Goal: Task Accomplishment & Management: Manage account settings

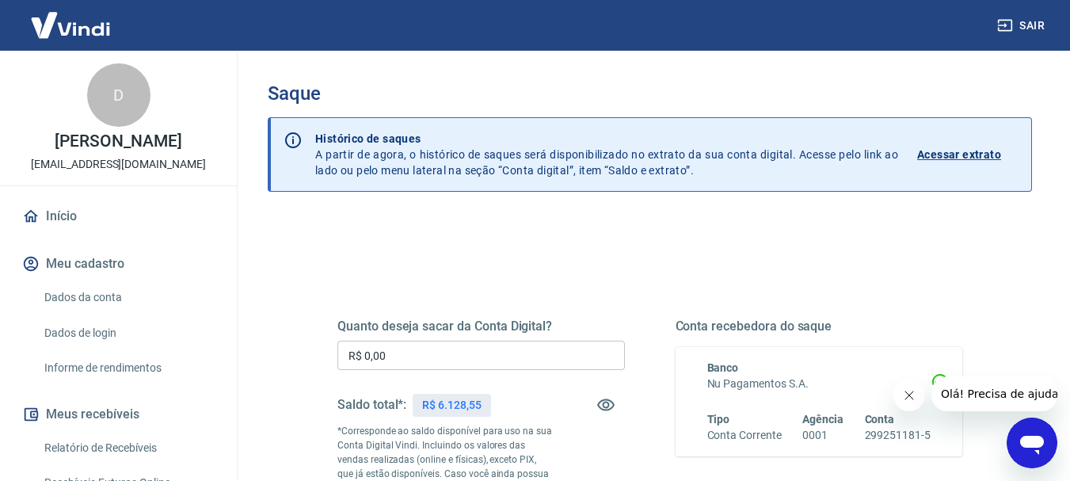
click at [415, 356] on input "R$ 0,00" at bounding box center [480, 355] width 287 height 29
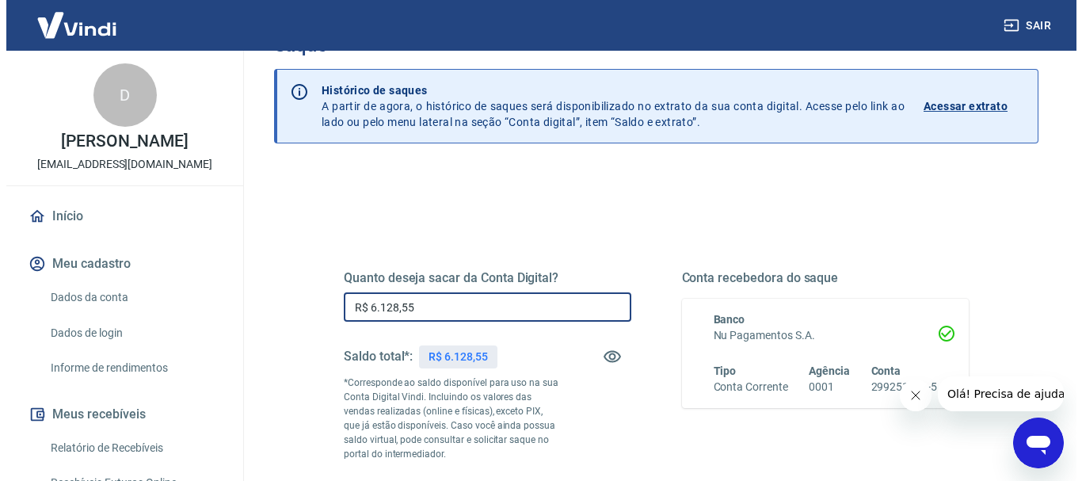
scroll to position [158, 0]
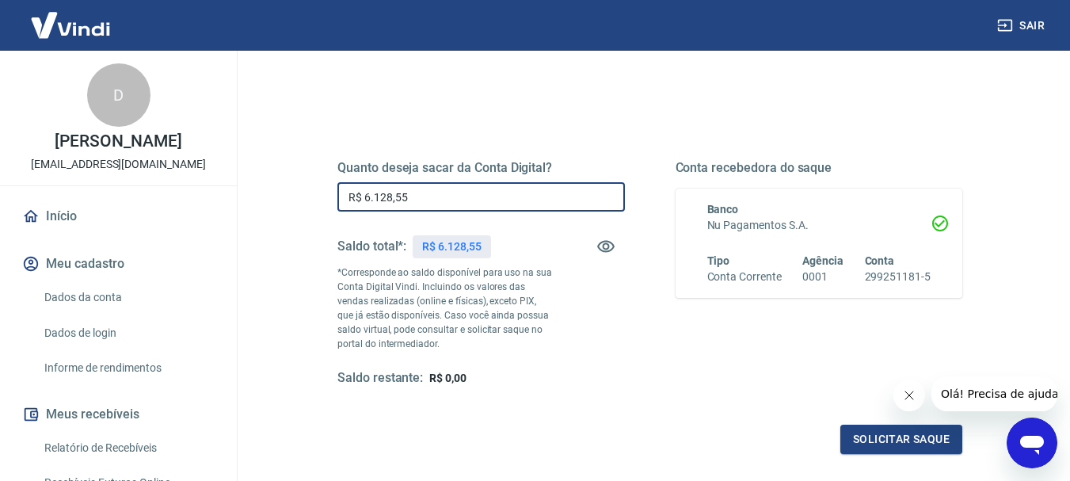
type input "R$ 6.128,55"
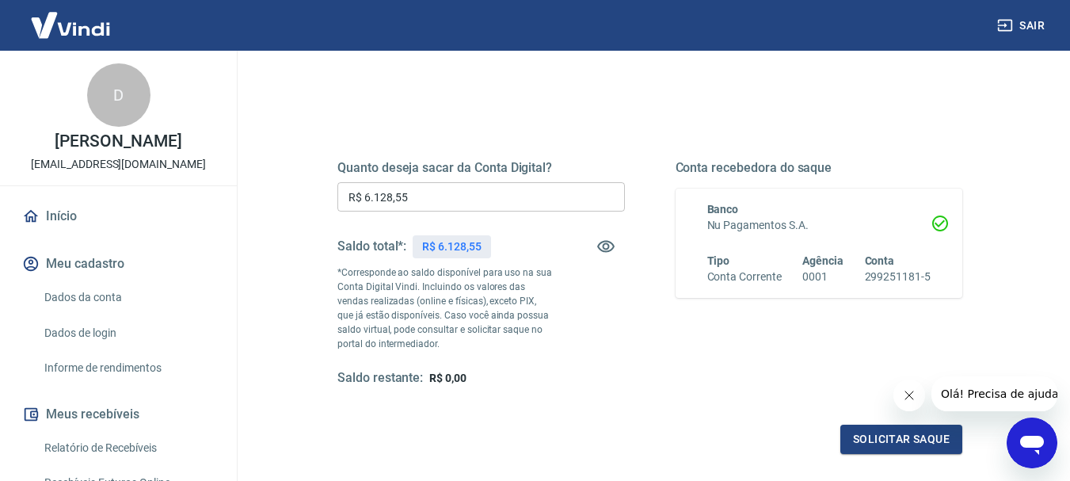
drag, startPoint x: 910, startPoint y: 398, endPoint x: 1795, endPoint y: 813, distance: 977.1
click at [910, 398] on icon "Fechar mensagem da empresa" at bounding box center [908, 395] width 13 height 13
click at [898, 436] on button "Solicitar saque" at bounding box center [901, 438] width 122 height 29
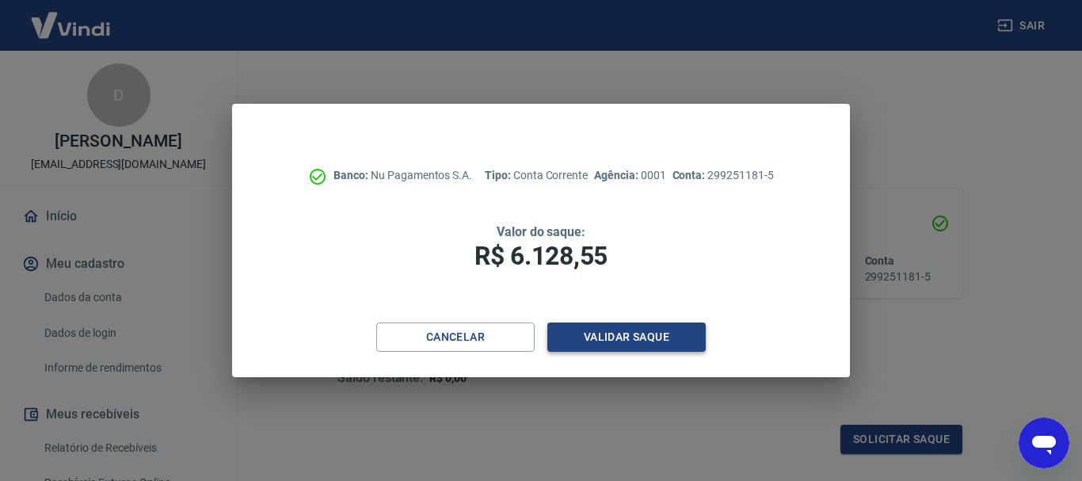
click at [638, 343] on button "Validar saque" at bounding box center [626, 336] width 158 height 29
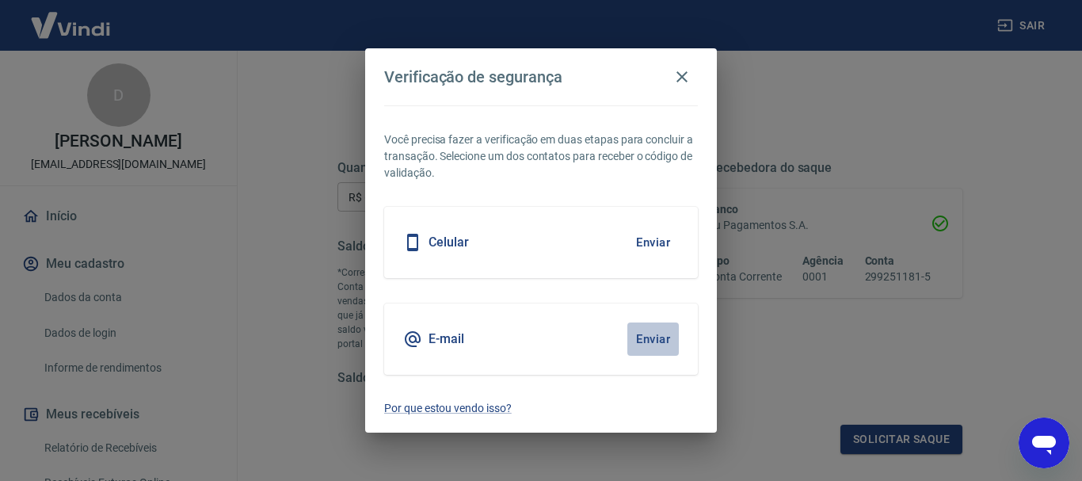
click at [659, 333] on button "Enviar" at bounding box center [652, 338] width 51 height 33
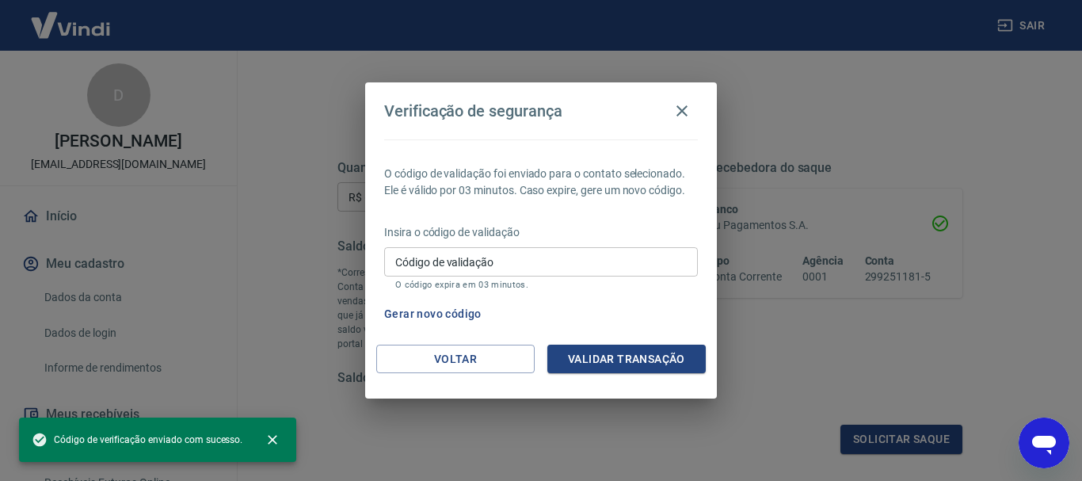
click at [449, 264] on div "Código de validação Código de validação O código expira em 03 minutos." at bounding box center [541, 268] width 314 height 43
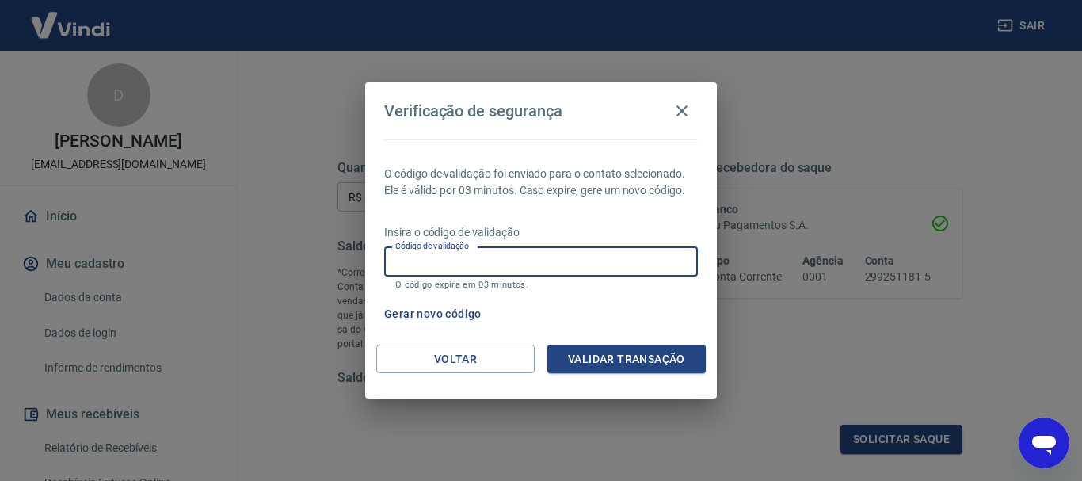
paste input "808980"
type input "808980"
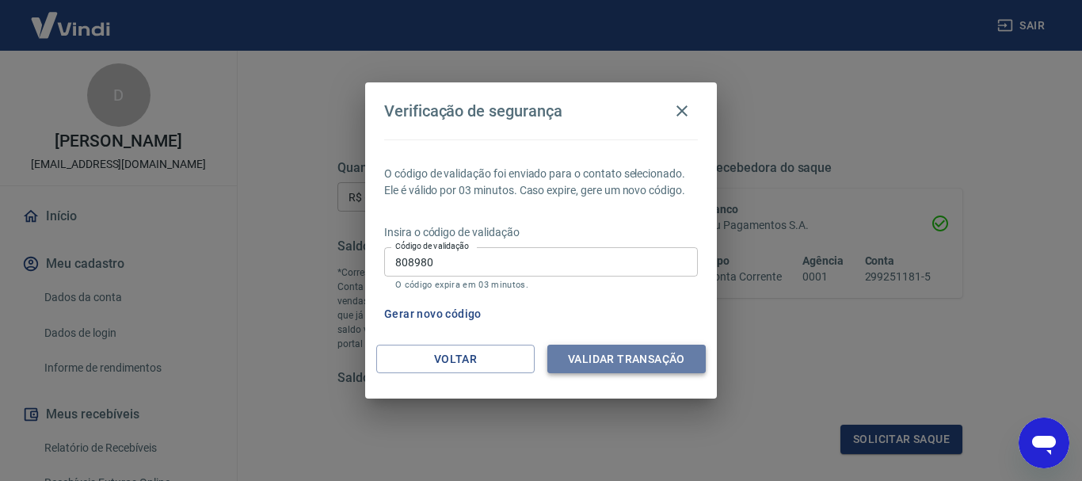
click at [609, 356] on button "Validar transação" at bounding box center [626, 358] width 158 height 29
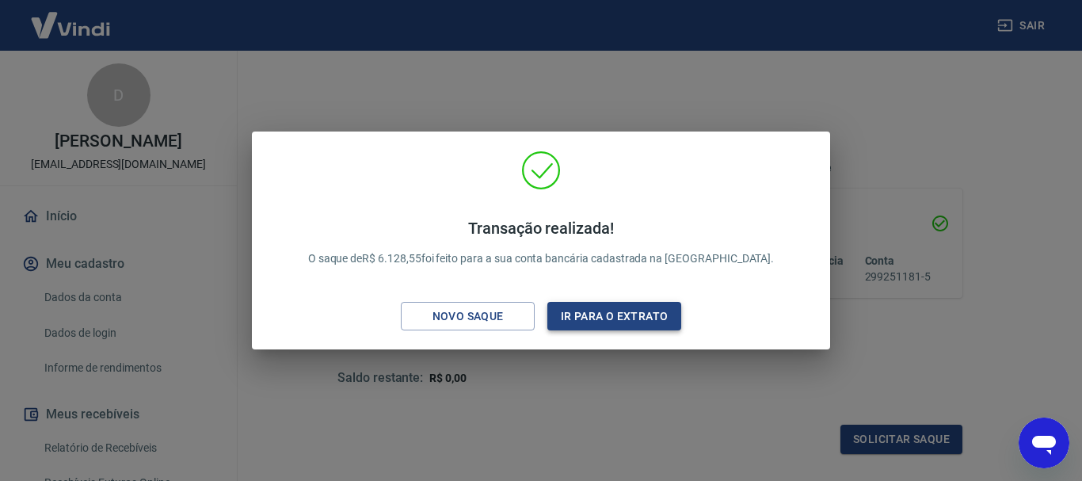
click at [602, 314] on button "Ir para o extrato" at bounding box center [614, 316] width 134 height 29
